Goal: Information Seeking & Learning: Check status

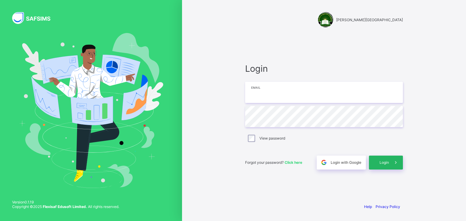
type input "**********"
click at [384, 165] on div "Login" at bounding box center [386, 163] width 34 height 14
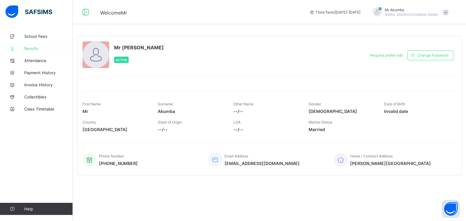
click at [38, 51] on link "Results" at bounding box center [36, 48] width 73 height 12
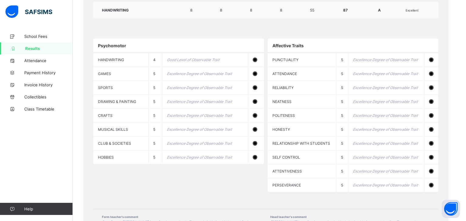
scroll to position [547, 0]
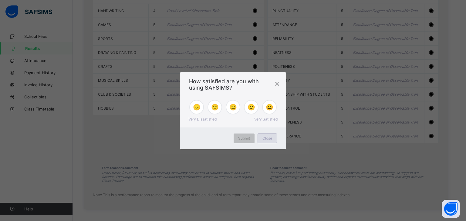
click at [266, 141] on div "Close" at bounding box center [266, 139] width 19 height 10
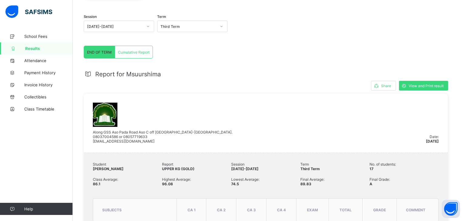
scroll to position [0, 0]
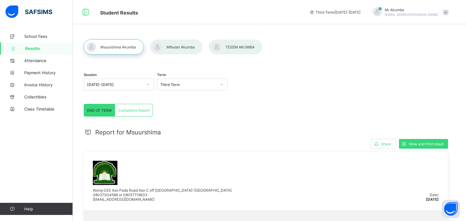
click at [250, 49] on div at bounding box center [236, 46] width 54 height 15
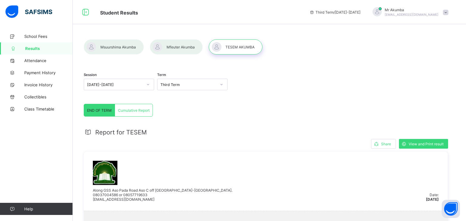
click at [182, 50] on div at bounding box center [176, 46] width 53 height 15
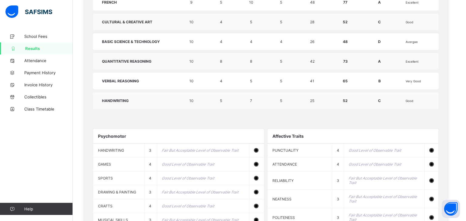
scroll to position [410, 0]
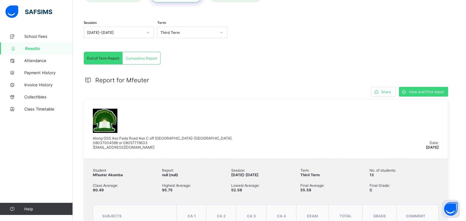
scroll to position [0, 0]
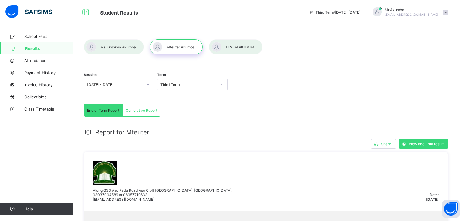
click at [116, 45] on div at bounding box center [114, 46] width 60 height 15
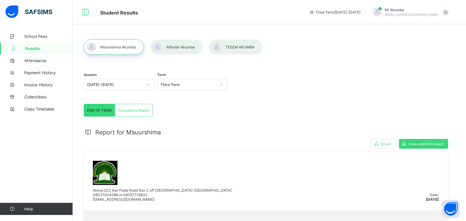
click at [240, 50] on div at bounding box center [236, 46] width 54 height 15
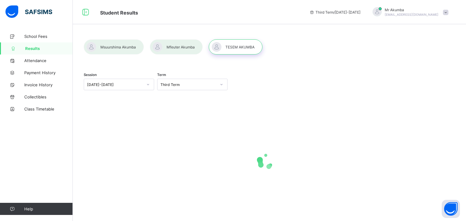
click at [235, 39] on div at bounding box center [236, 46] width 54 height 15
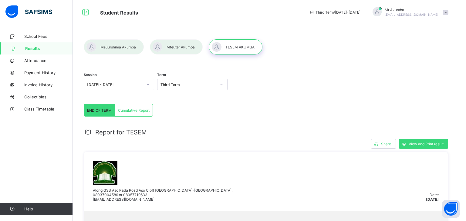
click at [173, 49] on div at bounding box center [176, 46] width 53 height 15
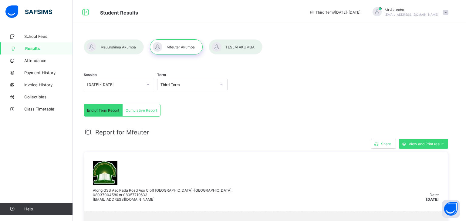
click at [239, 48] on div at bounding box center [236, 46] width 54 height 15
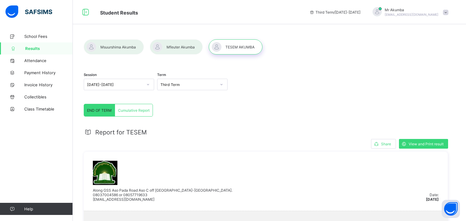
click at [122, 51] on div at bounding box center [114, 46] width 60 height 15
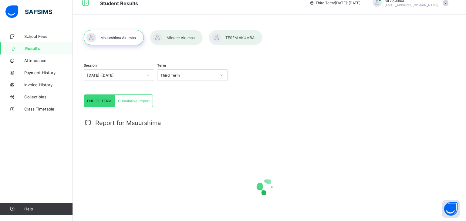
scroll to position [45, 0]
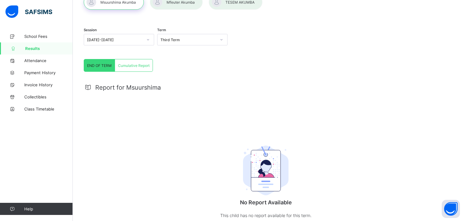
click at [306, 155] on div "No Report Available This child has no report available for this term." at bounding box center [265, 180] width 121 height 102
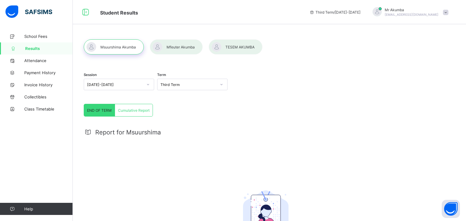
click at [116, 51] on div at bounding box center [114, 46] width 60 height 15
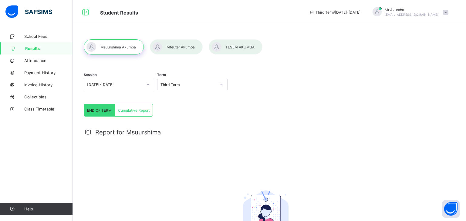
click at [116, 51] on div at bounding box center [114, 46] width 60 height 15
click at [34, 49] on span "Results" at bounding box center [49, 48] width 48 height 5
